Goal: Use online tool/utility

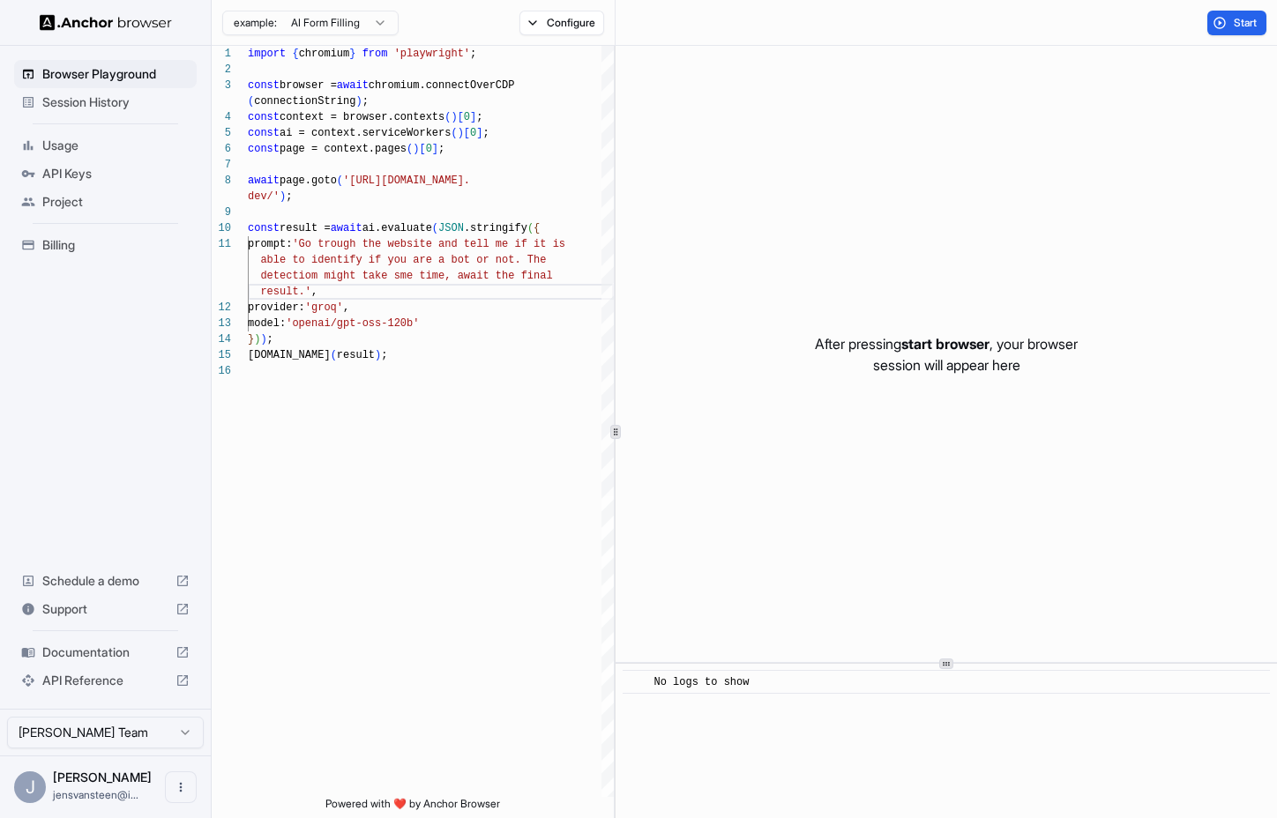
scroll to position [111, 0]
click at [413, 198] on div "import { chromium } from 'playwright' ; const browser = await chromium.connectO…" at bounding box center [431, 580] width 366 height 1069
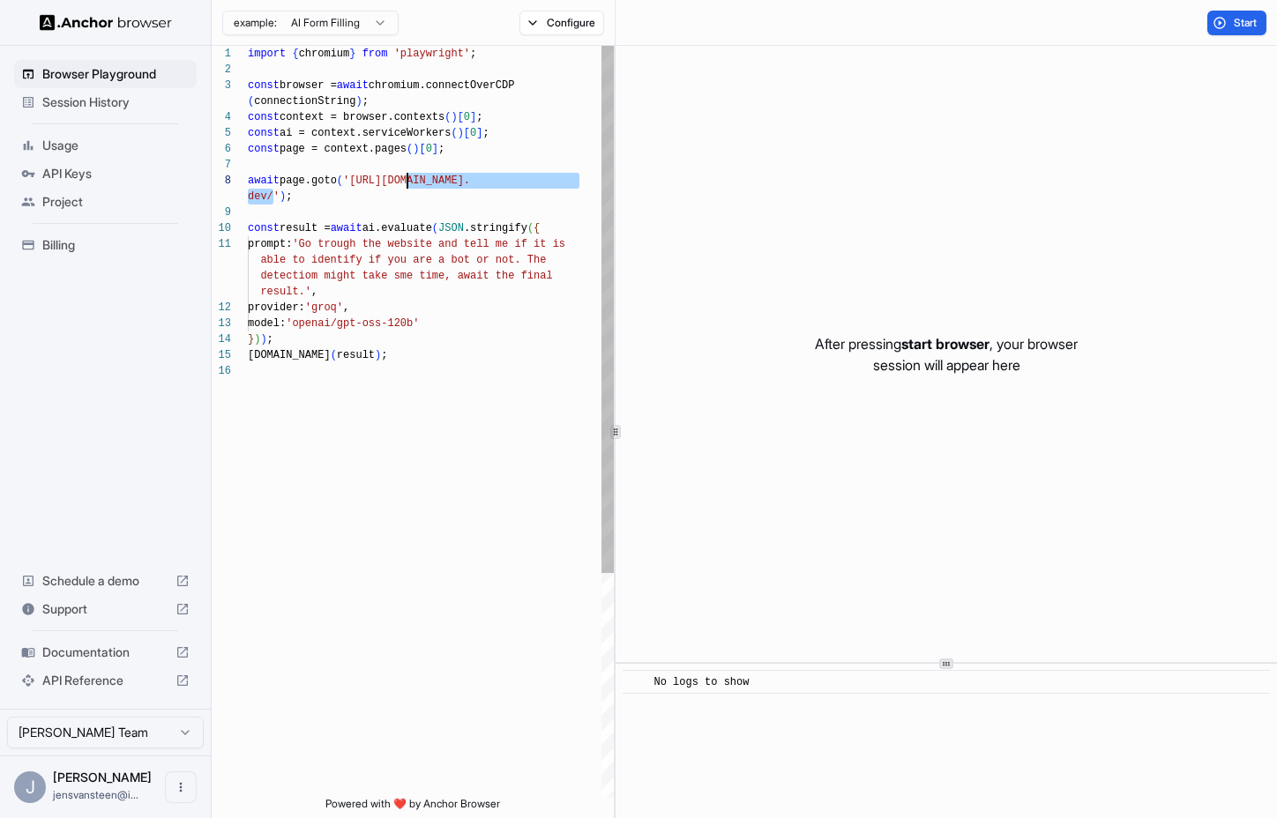
drag, startPoint x: 274, startPoint y: 198, endPoint x: 410, endPoint y: 184, distance: 136.5
click at [410, 184] on div "import { chromium } from 'playwright' ; const browser = await chromium.connectO…" at bounding box center [431, 580] width 366 height 1069
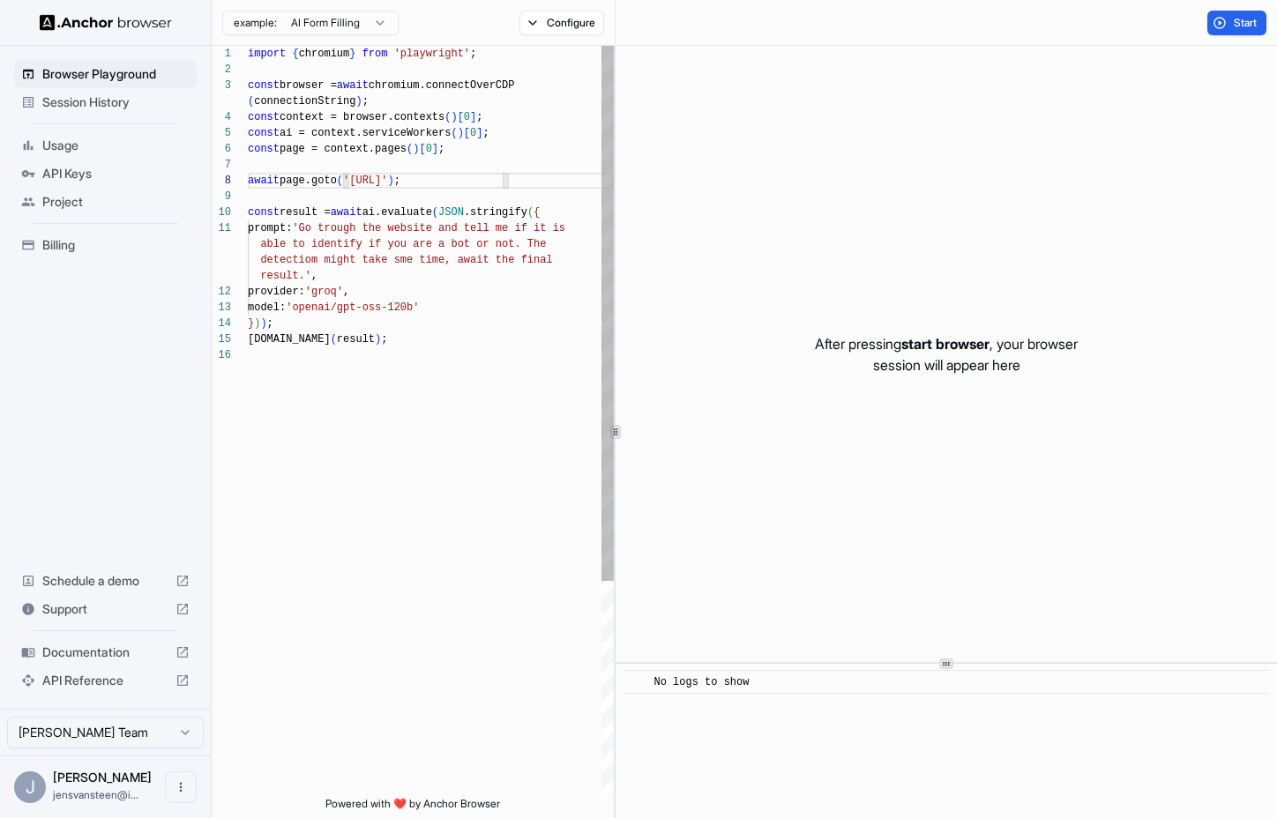
click at [378, 372] on div "import { chromium } from 'playwright' ; const browser = await chromium.connectO…" at bounding box center [431, 572] width 366 height 1053
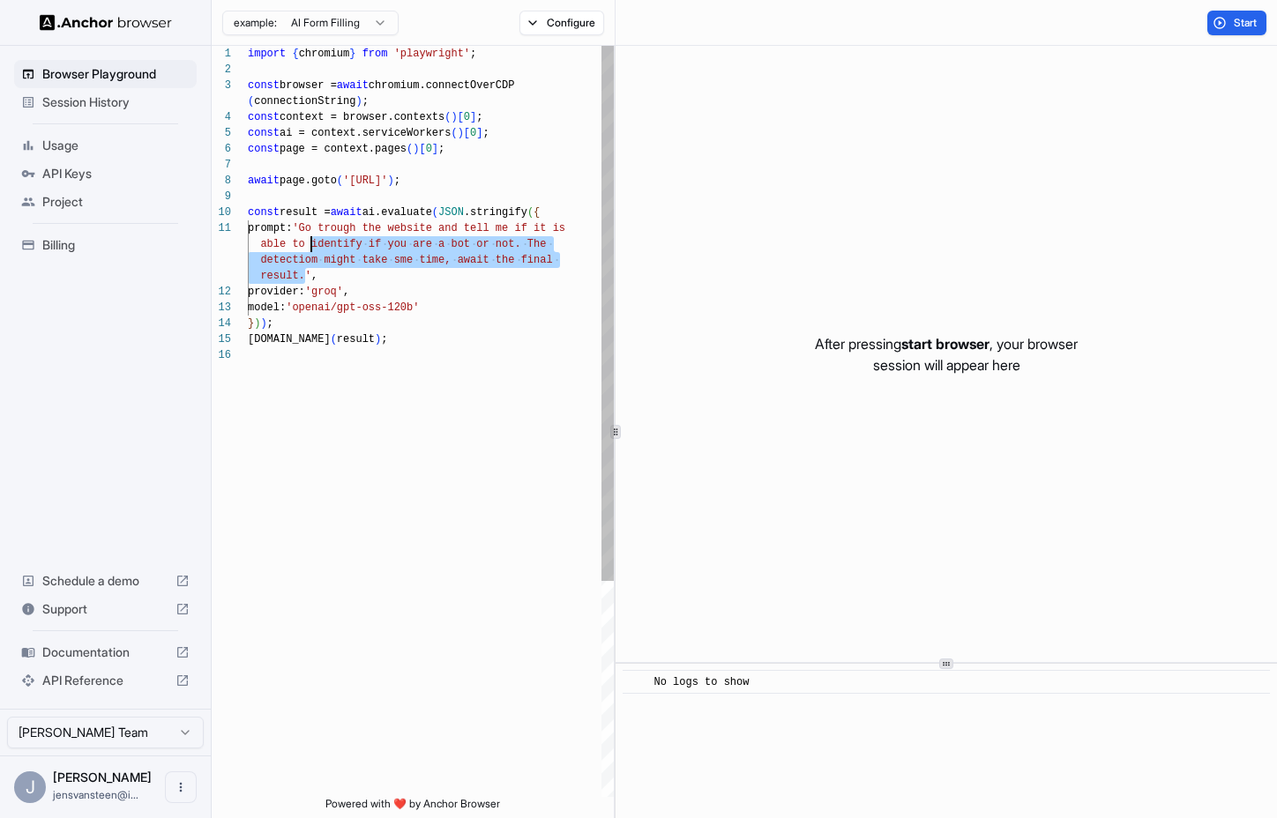
scroll to position [16, 0]
drag, startPoint x: 307, startPoint y: 273, endPoint x: 317, endPoint y: 230, distance: 44.3
click at [317, 230] on div "import { chromium } from 'playwright' ; const browser = await chromium.connectO…" at bounding box center [431, 572] width 366 height 1053
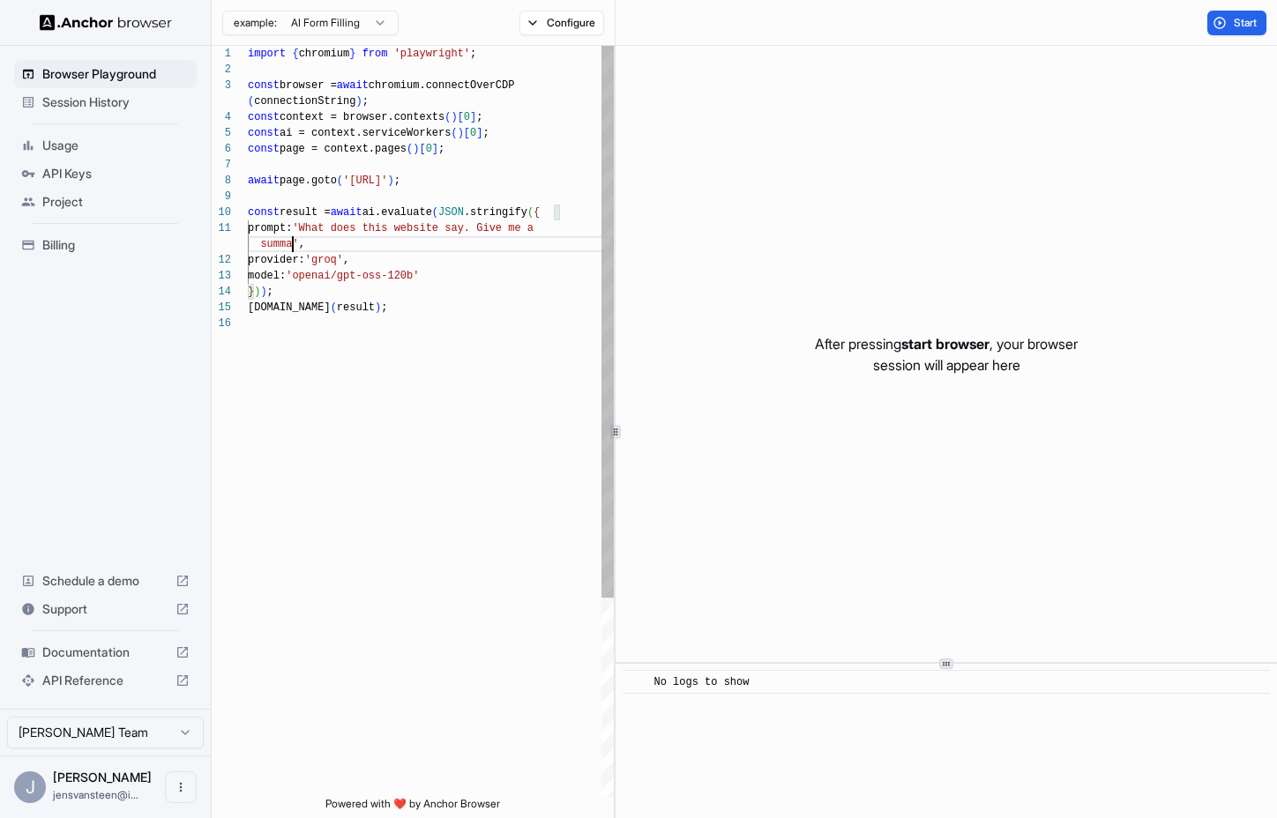
scroll to position [32, 0]
click at [385, 375] on div "import { chromium } from 'playwright' ; const browser = await chromium.connectO…" at bounding box center [431, 556] width 366 height 1021
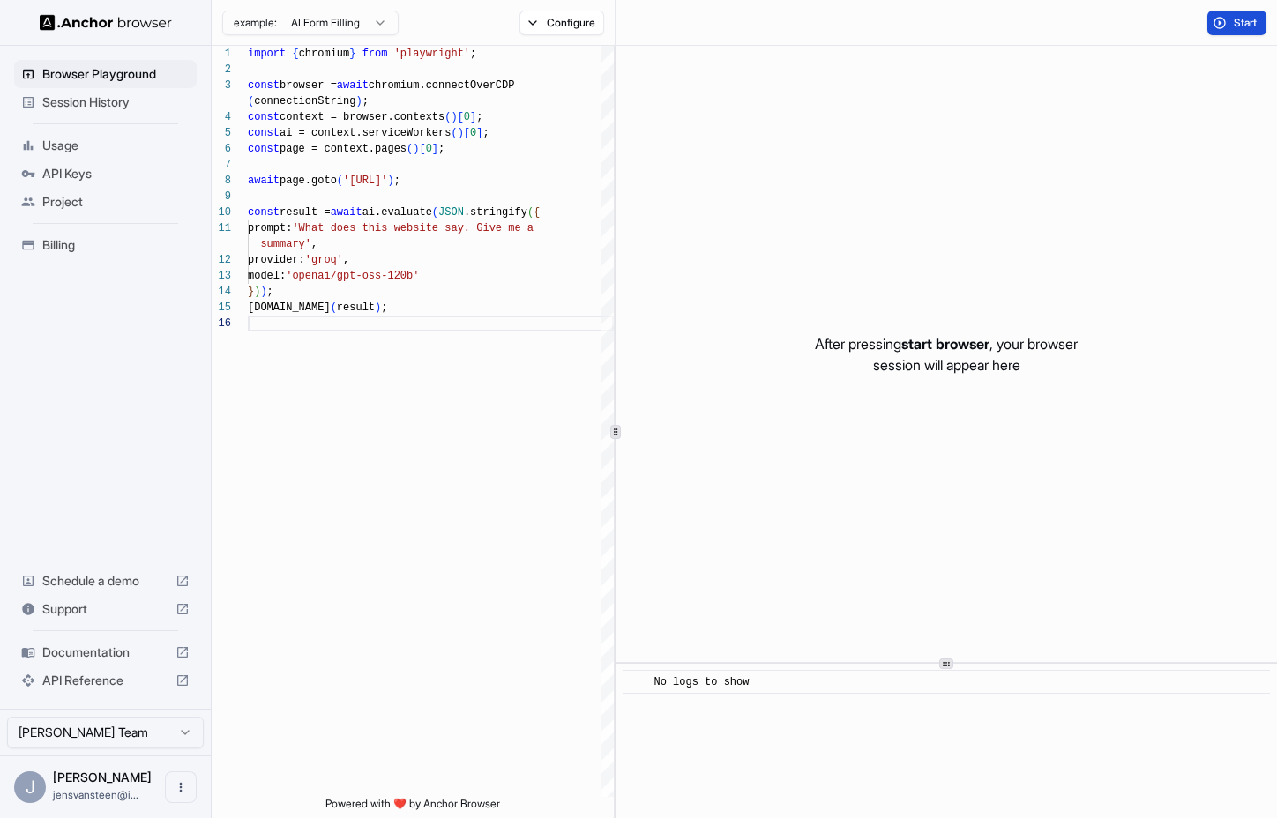
click at [1244, 16] on span "Start" at bounding box center [1245, 23] width 25 height 14
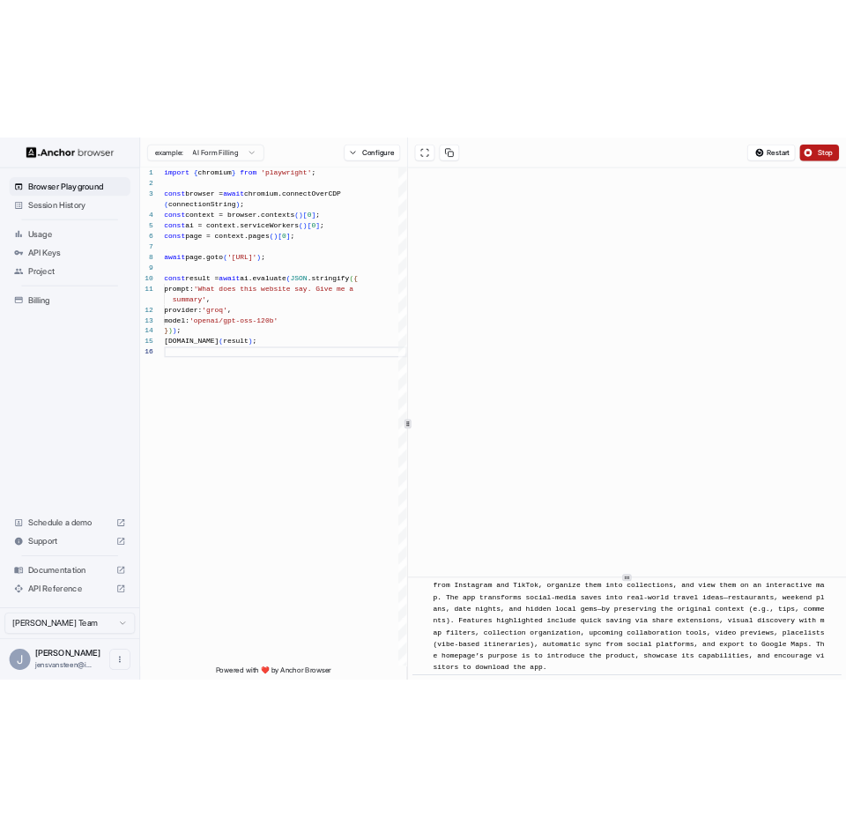
scroll to position [505, 0]
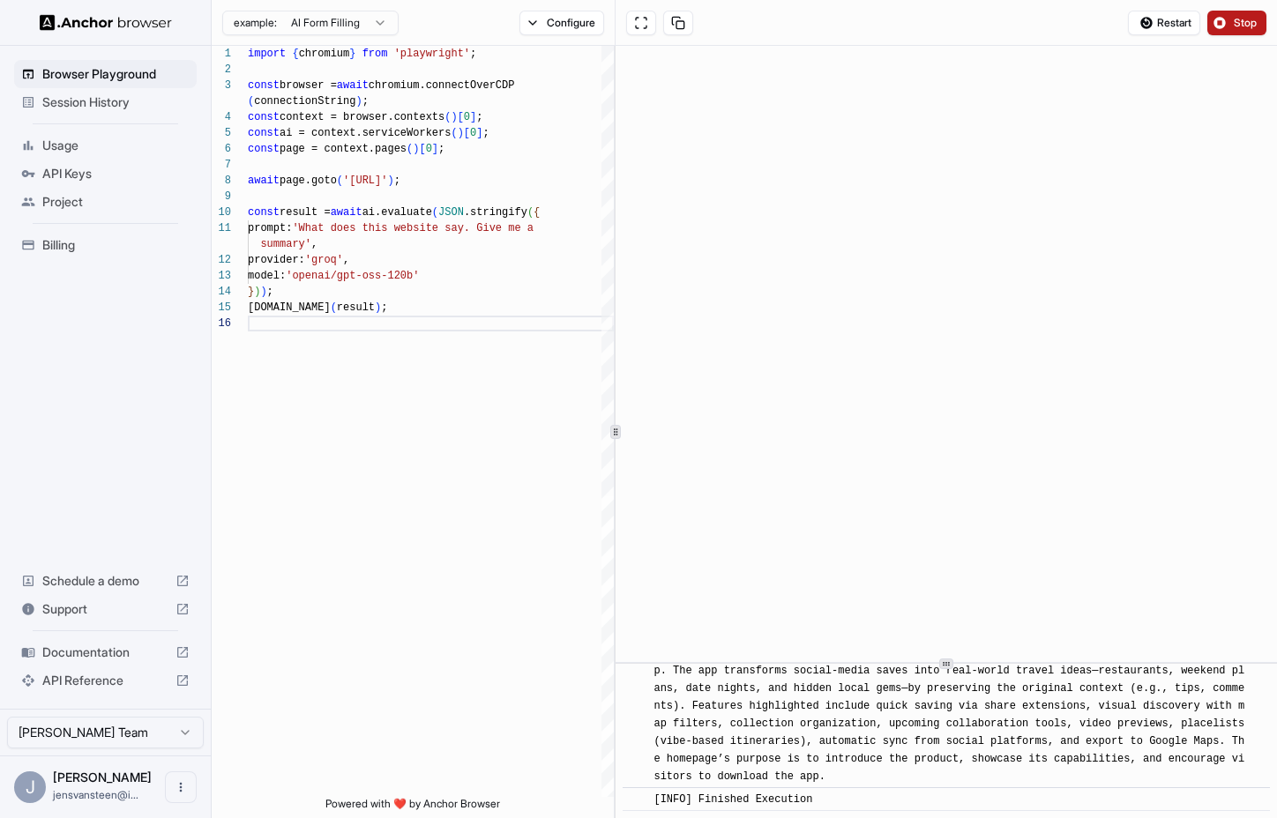
type textarea "**********"
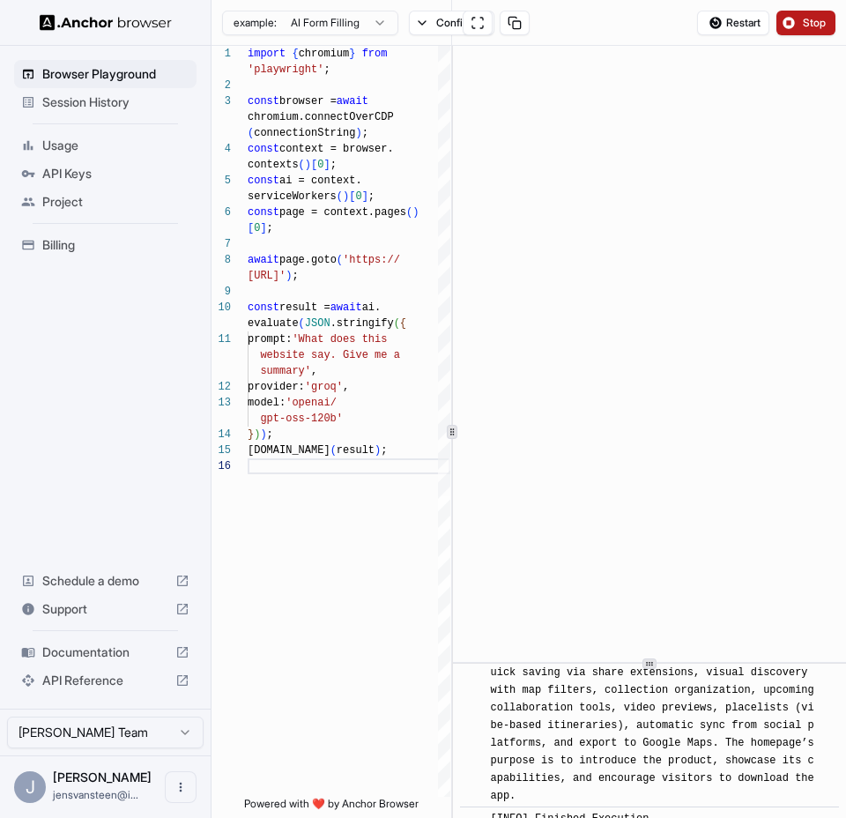
scroll to position [792, 0]
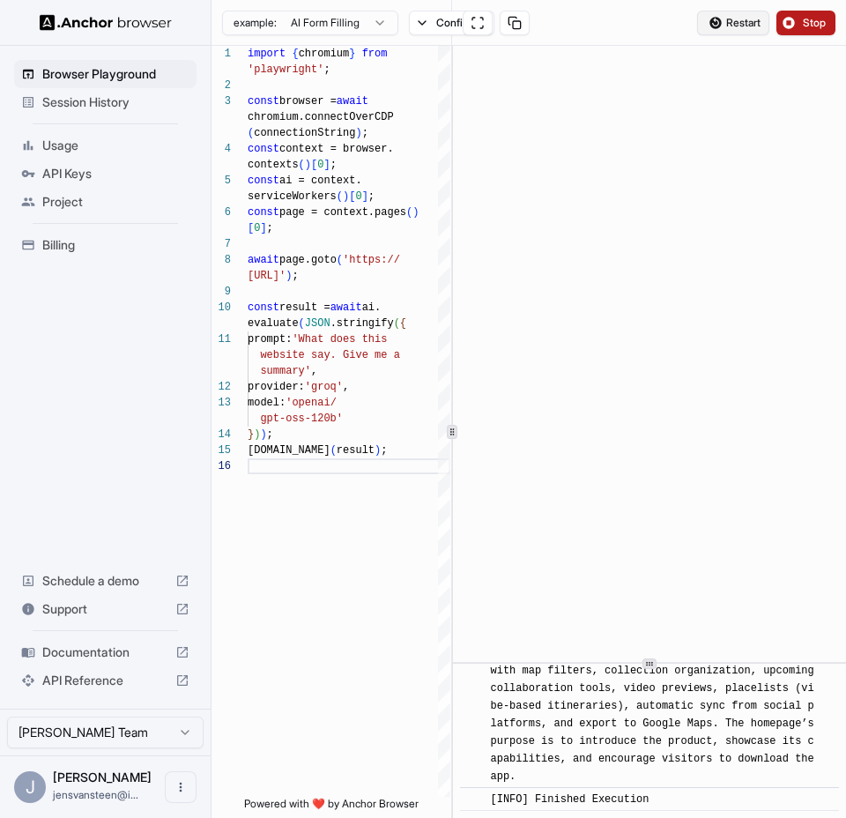
click at [746, 20] on span "Restart" at bounding box center [744, 23] width 34 height 14
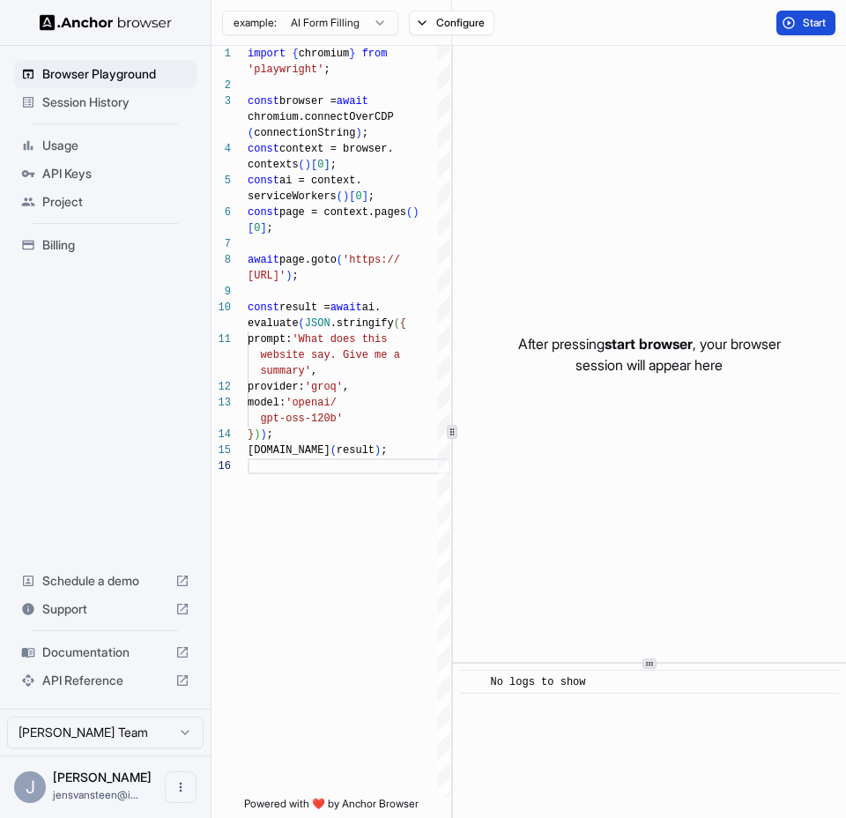
scroll to position [0, 0]
